Goal: Task Accomplishment & Management: Complete application form

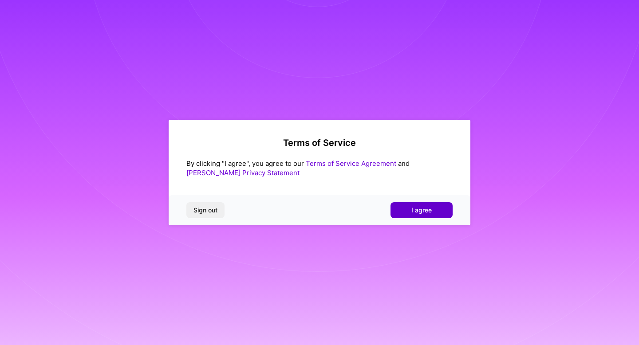
click at [402, 212] on button "I agree" at bounding box center [421, 210] width 62 height 16
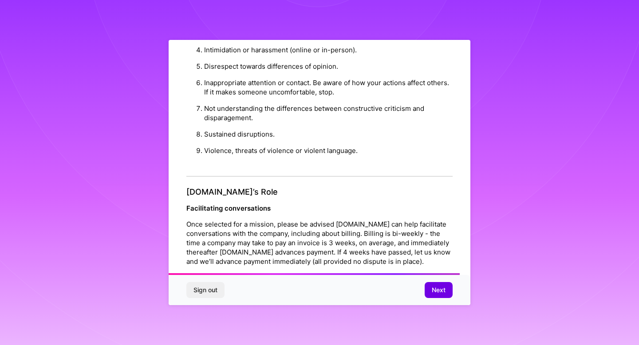
scroll to position [955, 0]
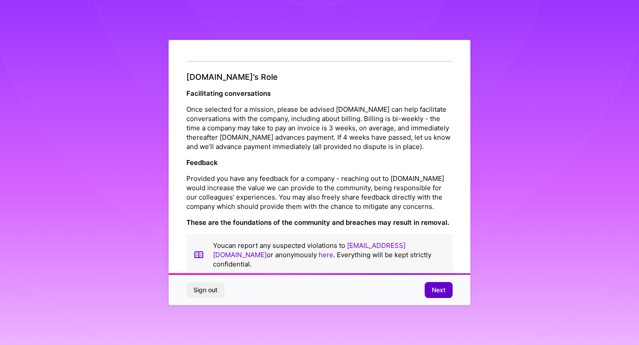
click at [442, 288] on span "Next" at bounding box center [439, 290] width 14 height 9
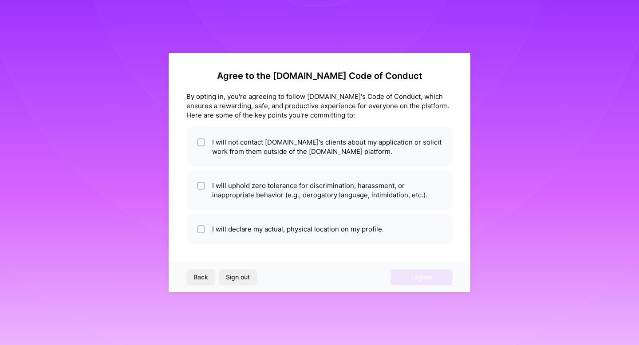
scroll to position [0, 0]
click at [247, 150] on li "I will not contact [DOMAIN_NAME]'s clients about my application or solicit work…" at bounding box center [319, 147] width 266 height 40
checkbox input "true"
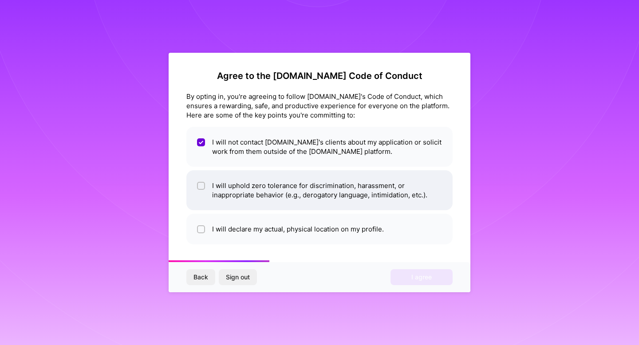
click at [210, 183] on li "I will uphold zero tolerance for discrimination, harassment, or inappropriate b…" at bounding box center [319, 190] width 266 height 40
checkbox input "true"
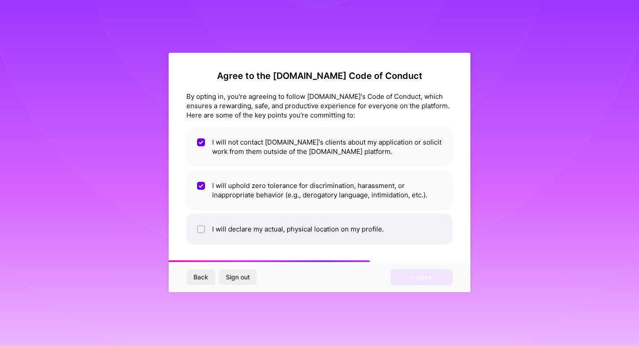
click at [209, 231] on li "I will declare my actual, physical location on my profile." at bounding box center [319, 229] width 266 height 31
checkbox input "true"
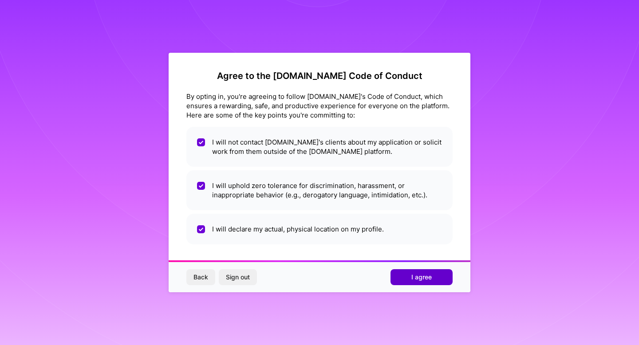
click at [413, 278] on span "I agree" at bounding box center [421, 277] width 20 height 9
